Goal: Task Accomplishment & Management: Manage account settings

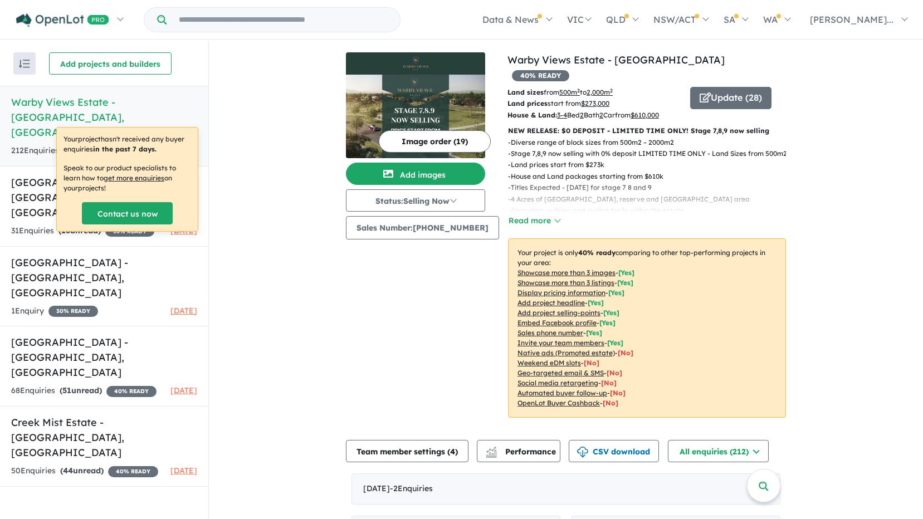
click at [422, 91] on img at bounding box center [415, 117] width 139 height 84
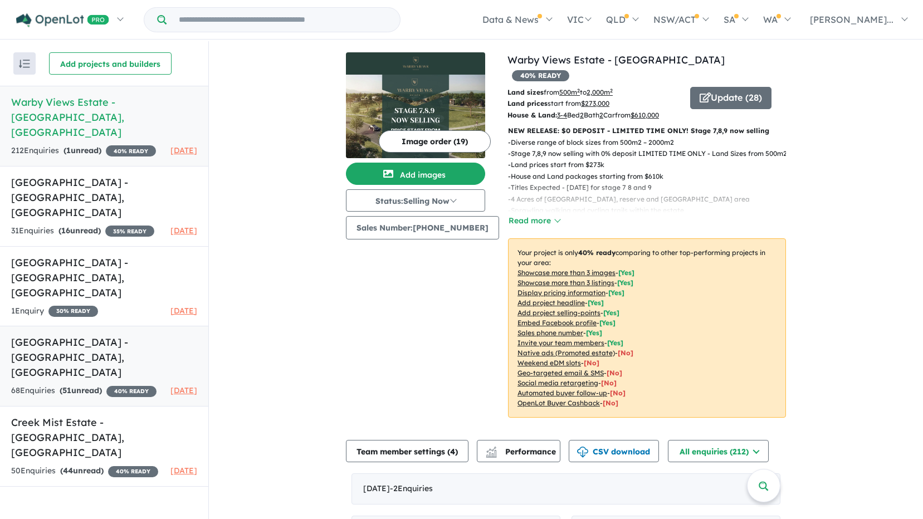
click at [78, 384] on div "68 Enquir ies ( 51 unread) 40 % READY" at bounding box center [83, 390] width 145 height 13
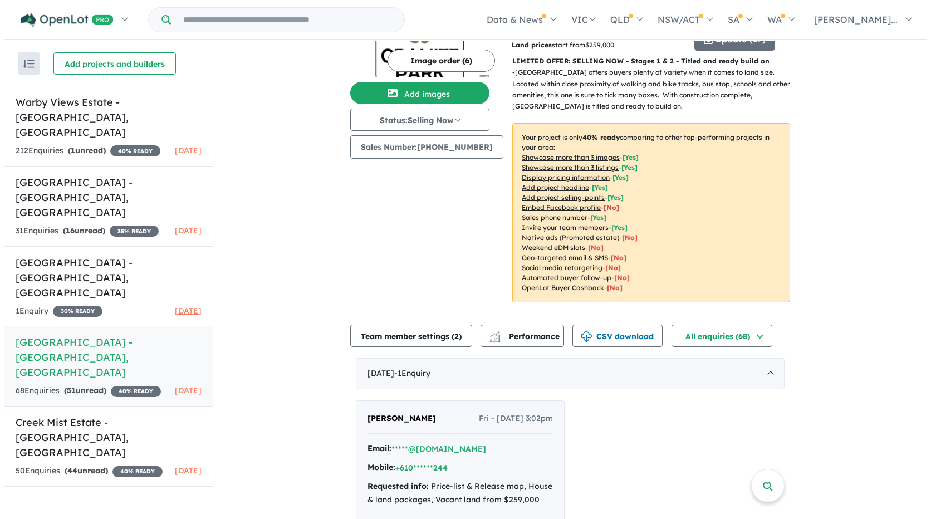
scroll to position [56, 0]
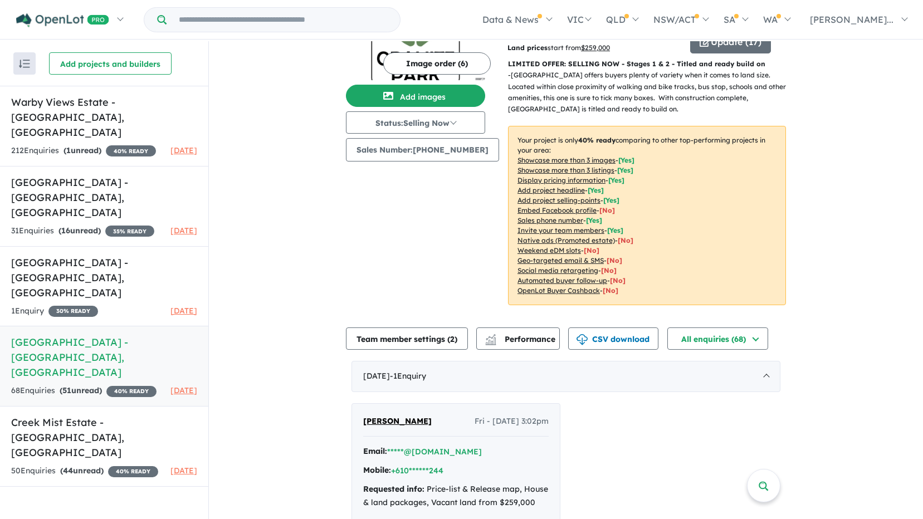
click at [561, 186] on u "Add project headline" at bounding box center [550, 190] width 67 height 8
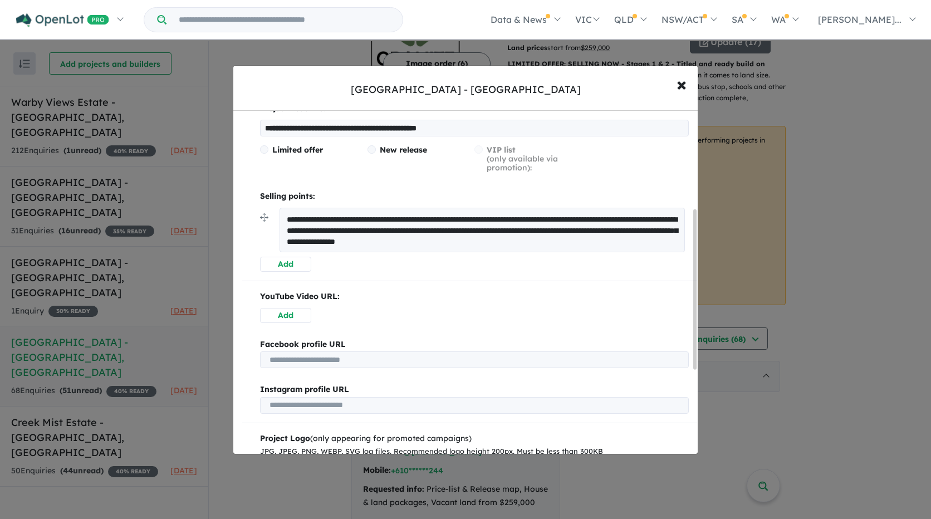
scroll to position [223, 0]
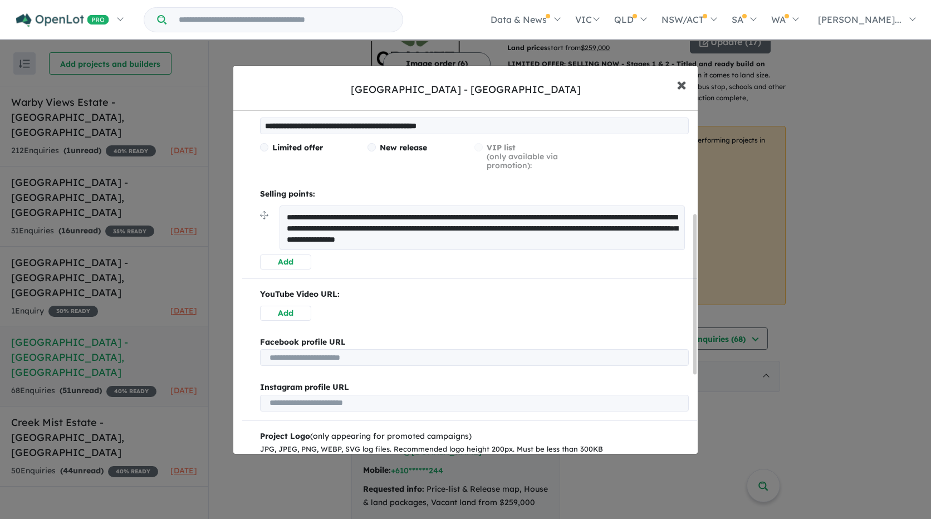
click at [676, 82] on span "×" at bounding box center [681, 84] width 10 height 24
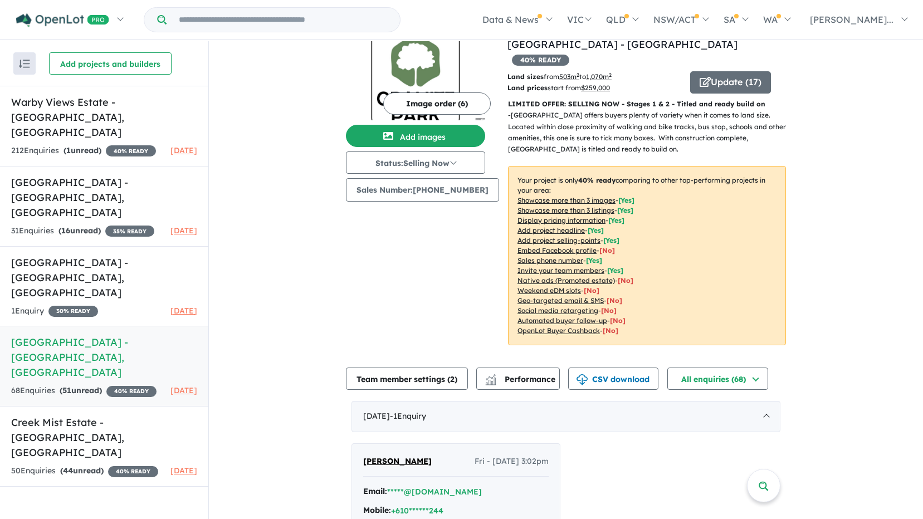
scroll to position [56, 0]
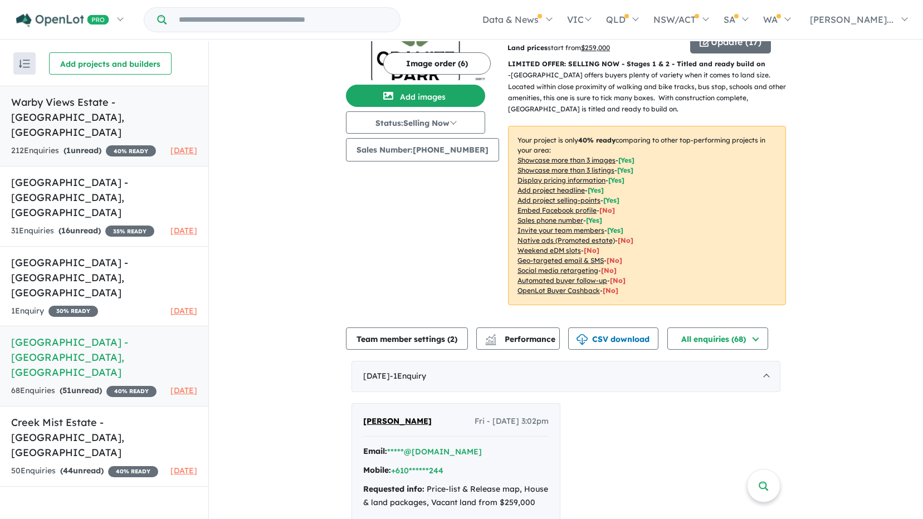
click at [77, 145] on strong "( 1 unread)" at bounding box center [82, 150] width 38 height 10
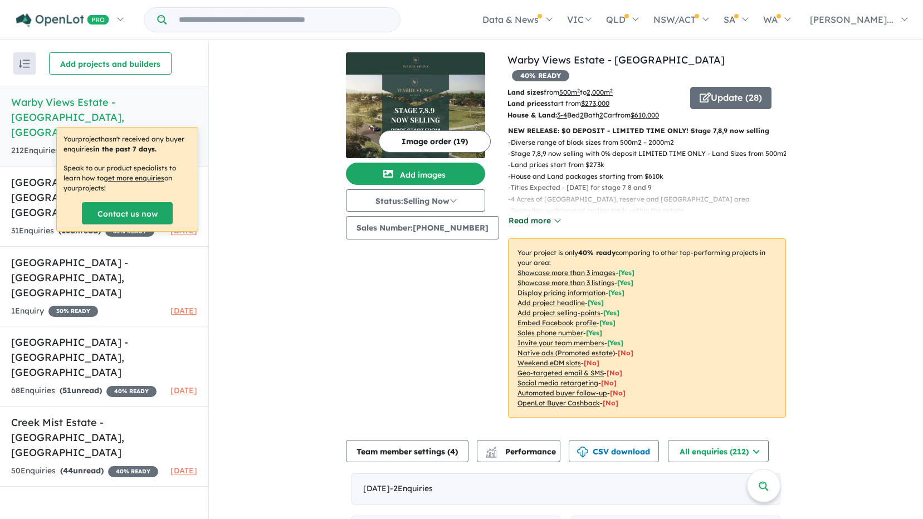
click at [534, 214] on button "Read more" at bounding box center [534, 220] width 52 height 13
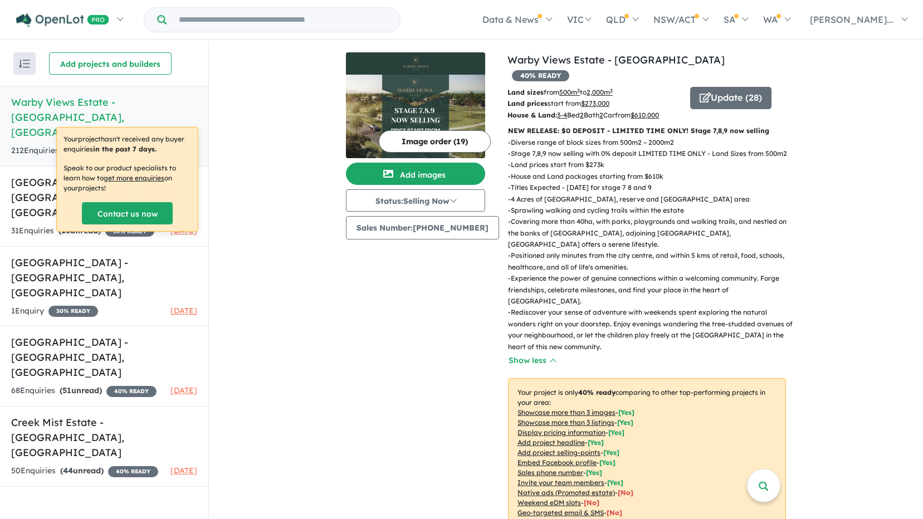
click at [559, 125] on p "NEW RELEASE: $0 DEPOSIT - LIMITED TIME ONLY! Stage 7,8,9 now selling" at bounding box center [647, 130] width 278 height 11
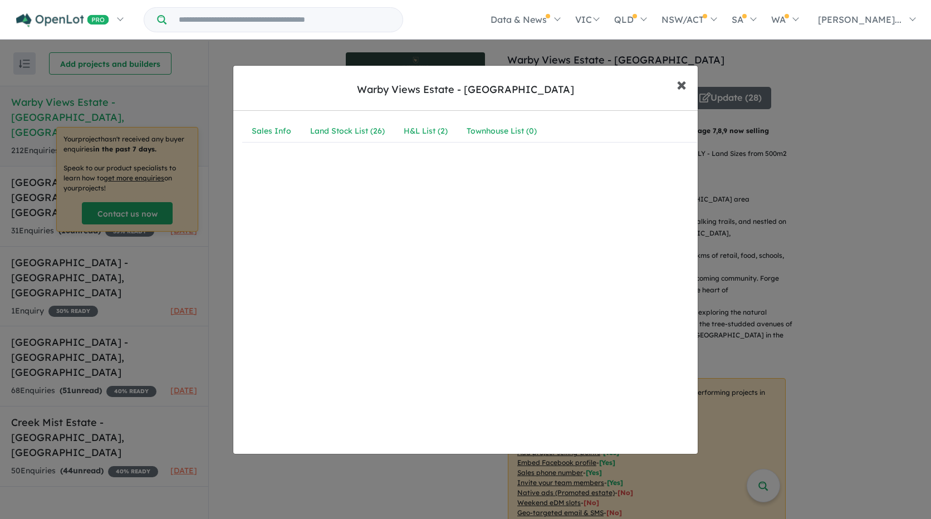
click at [669, 82] on button "× Close" at bounding box center [681, 84] width 32 height 30
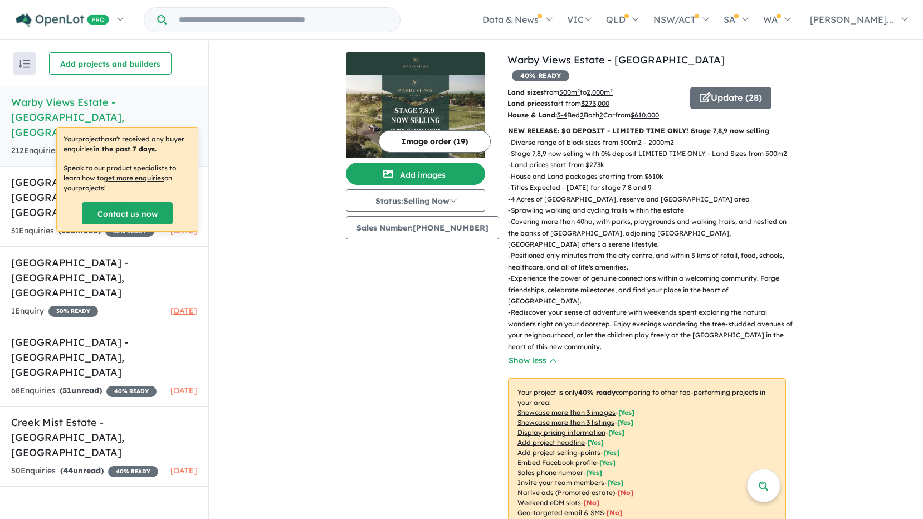
click at [563, 438] on u "Add project headline" at bounding box center [550, 442] width 67 height 8
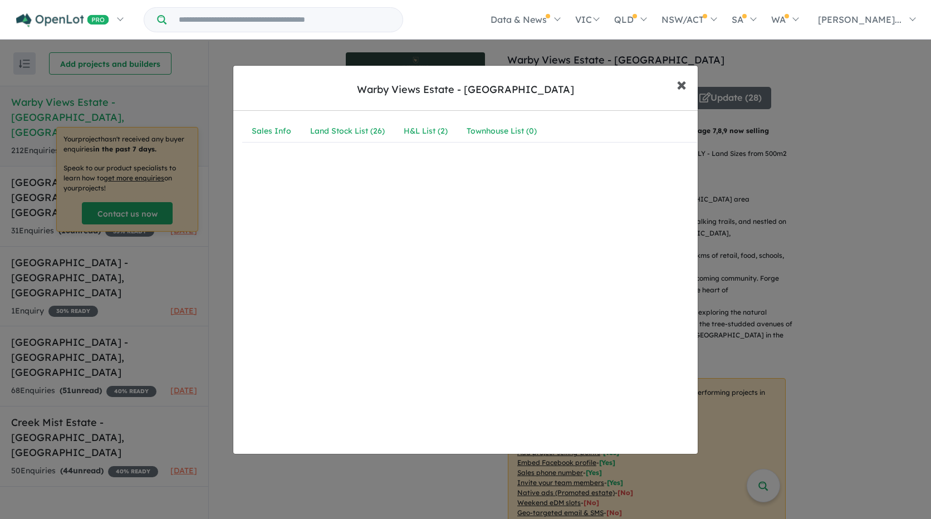
click at [685, 90] on span "×" at bounding box center [681, 84] width 10 height 24
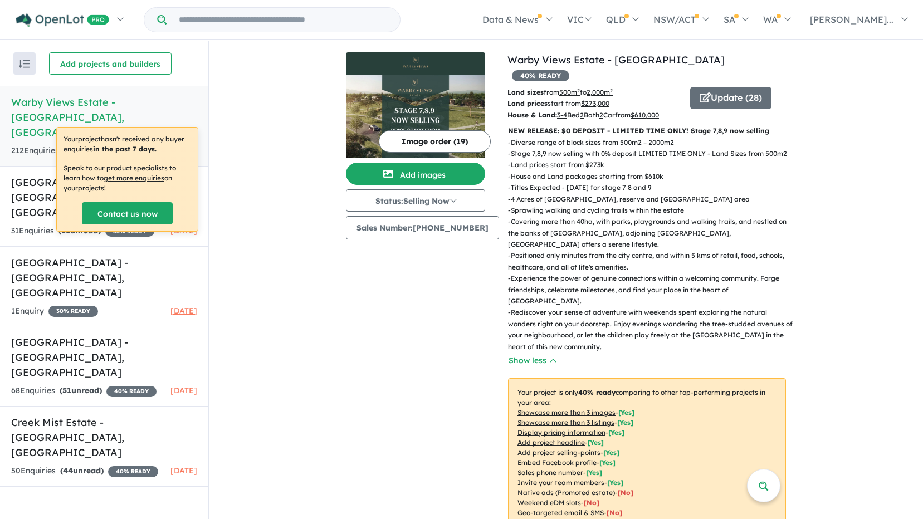
click at [419, 346] on div "Image order ( 19 ) Add images Status: Selling Now In Planning Coming Soon Selli…" at bounding box center [426, 311] width 161 height 518
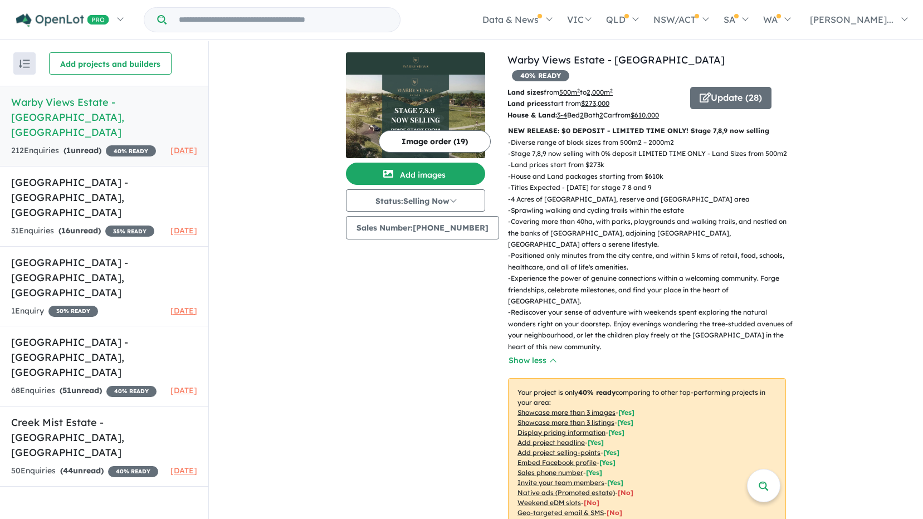
click at [400, 103] on img at bounding box center [415, 117] width 139 height 84
click at [57, 335] on h5 "[GEOGRAPHIC_DATA] - [GEOGRAPHIC_DATA] , [GEOGRAPHIC_DATA]" at bounding box center [104, 357] width 186 height 45
